Goal: Task Accomplishment & Management: Manage account settings

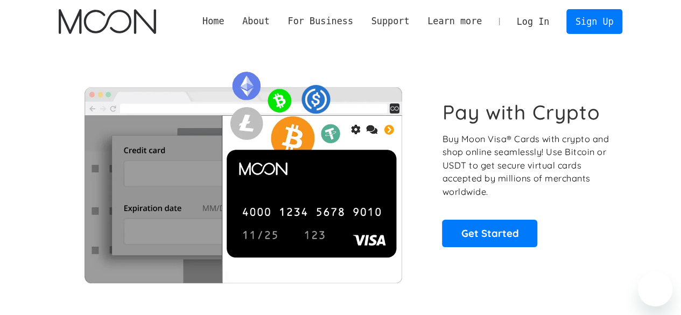
click at [532, 25] on link "Log In" at bounding box center [533, 22] width 51 height 24
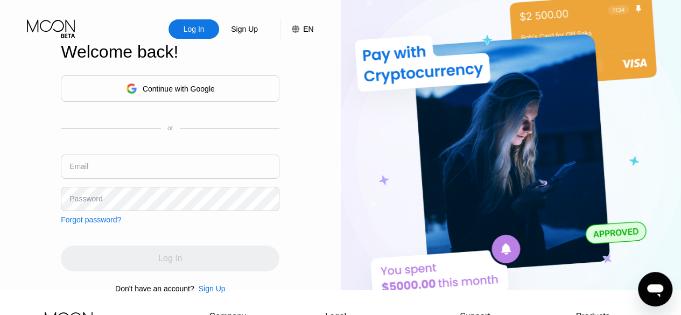
type input "[EMAIL_ADDRESS][DOMAIN_NAME]"
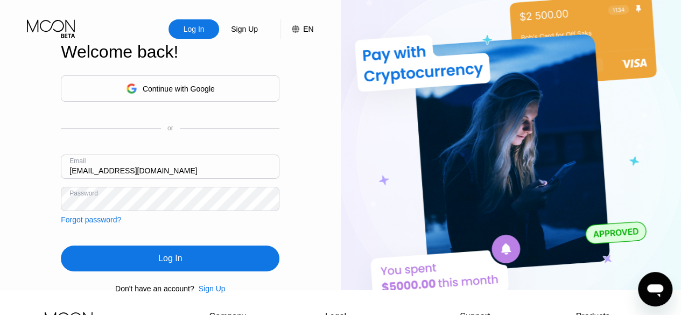
click at [334, 214] on div "Log In Sign Up EN Language Select an item Save Welcome back! Continue with Goog…" at bounding box center [170, 145] width 341 height 290
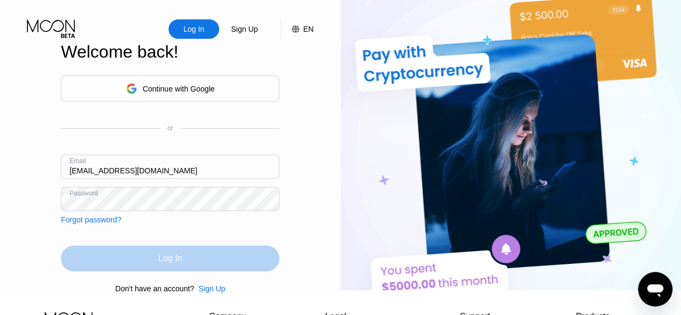
click at [199, 271] on div "Log In" at bounding box center [170, 258] width 219 height 26
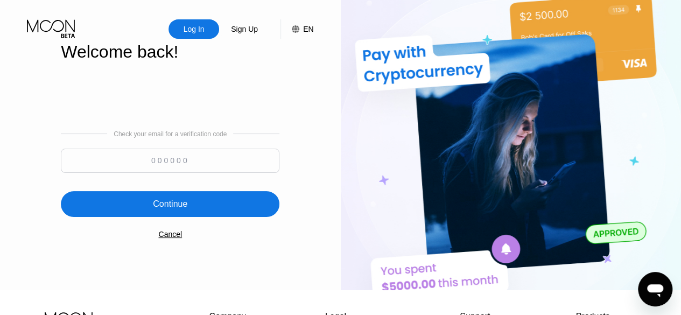
click at [171, 173] on input at bounding box center [170, 161] width 219 height 24
type input "655356"
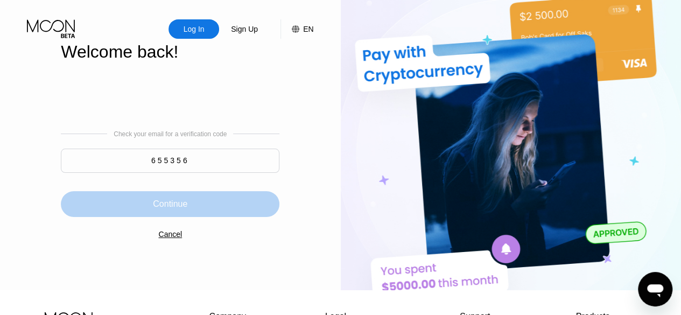
click at [177, 209] on div "Continue" at bounding box center [170, 204] width 34 height 11
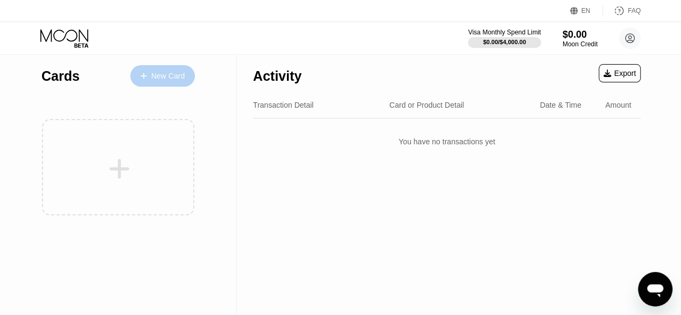
click at [163, 72] on div "New Card" at bounding box center [167, 76] width 33 height 9
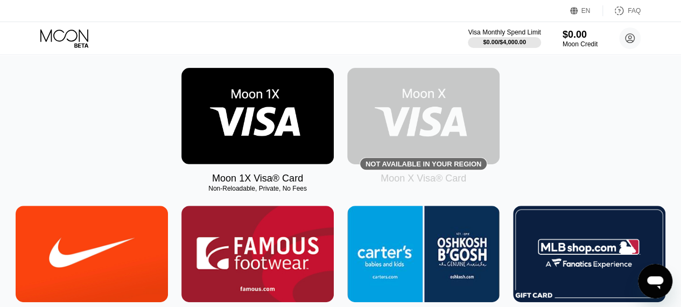
scroll to position [168, 0]
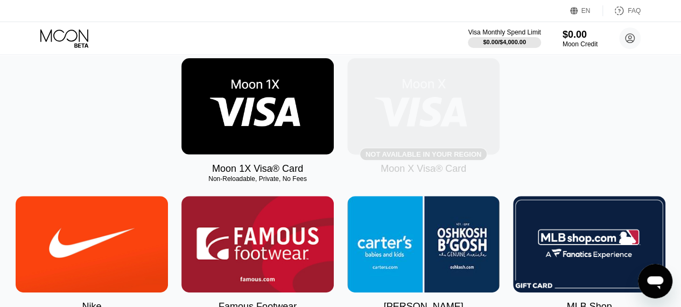
click at [436, 158] on div "Not available in your region" at bounding box center [424, 154] width 116 height 8
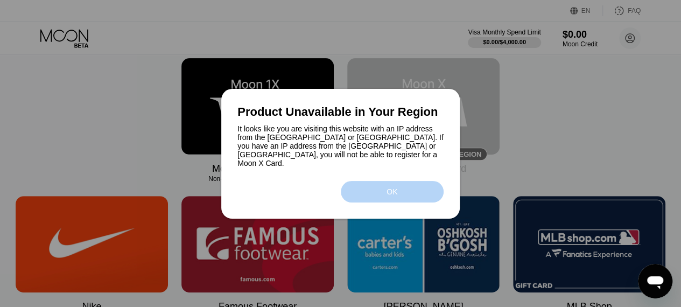
click at [388, 192] on div "OK" at bounding box center [392, 191] width 11 height 9
